Goal: Task Accomplishment & Management: Complete application form

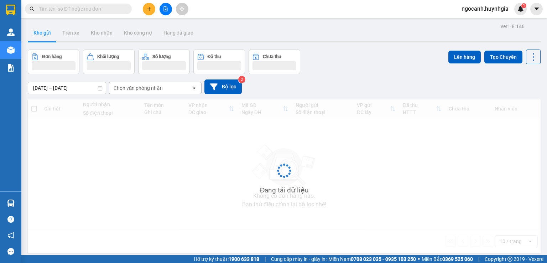
click at [477, 11] on span "ngocanh.huynhgia" at bounding box center [485, 8] width 58 height 9
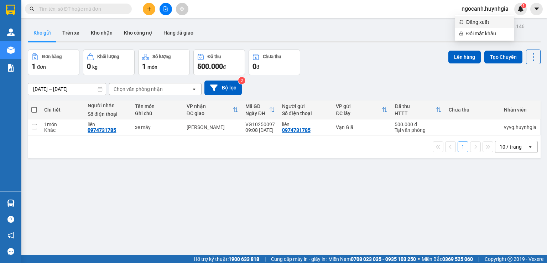
click at [484, 23] on span "Đăng xuất" at bounding box center [488, 22] width 44 height 8
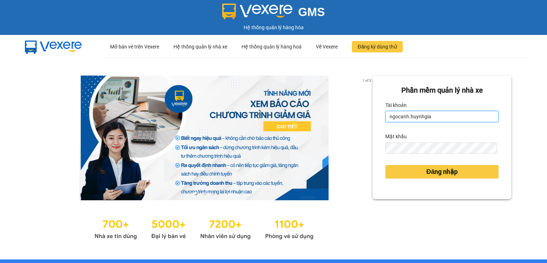
click at [404, 116] on input "ngocanh.huynhgia" at bounding box center [441, 116] width 113 height 11
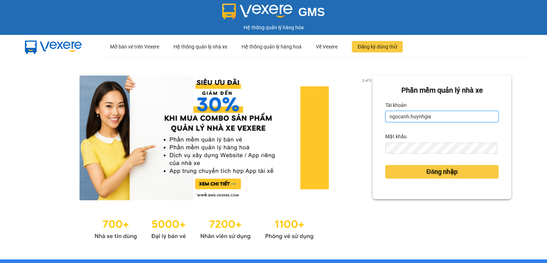
type input "minhtuyen.huynhgia"
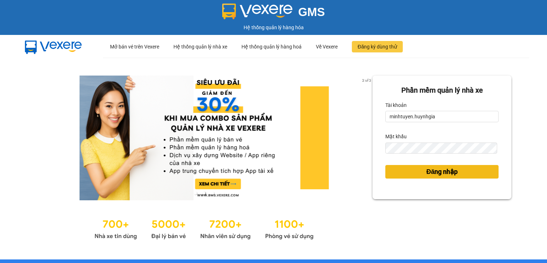
click at [436, 171] on span "Đăng nhập" at bounding box center [441, 172] width 31 height 10
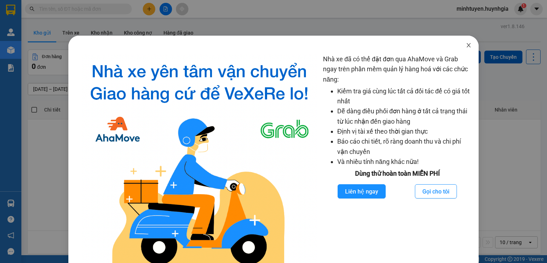
click at [466, 44] on icon "close" at bounding box center [469, 45] width 6 height 6
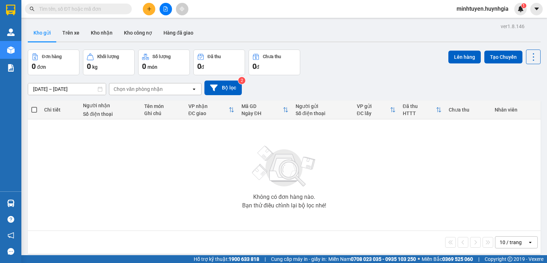
click at [91, 171] on div "Không có đơn hàng nào. Bạn thử điều chỉnh lại bộ lọc nhé!" at bounding box center [283, 174] width 505 height 107
click at [111, 205] on div "Không có đơn hàng nào. Bạn thử điều chỉnh lại bộ lọc nhé!" at bounding box center [283, 174] width 505 height 107
click at [147, 9] on icon "plus" at bounding box center [149, 8] width 5 height 5
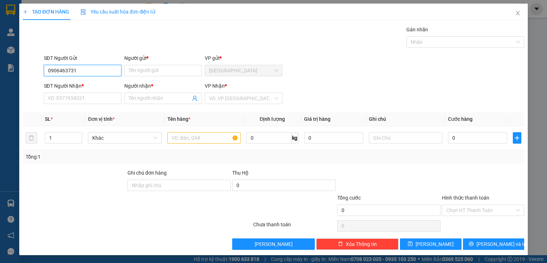
type input "0906463731"
click at [162, 73] on input "Người gửi *" at bounding box center [163, 70] width 78 height 11
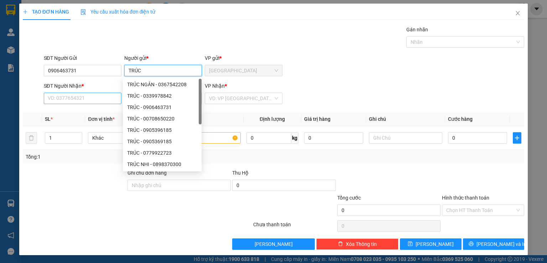
type input "TRÚC"
click at [71, 100] on input "SĐT Người Nhận *" at bounding box center [83, 98] width 78 height 11
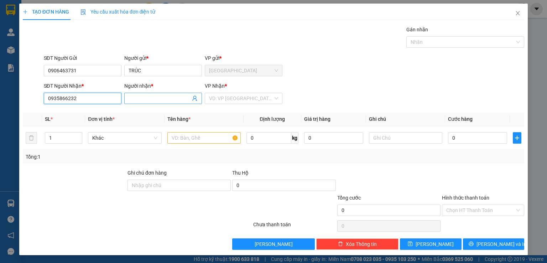
type input "0935866232"
click at [144, 98] on input "Người nhận *" at bounding box center [160, 98] width 62 height 8
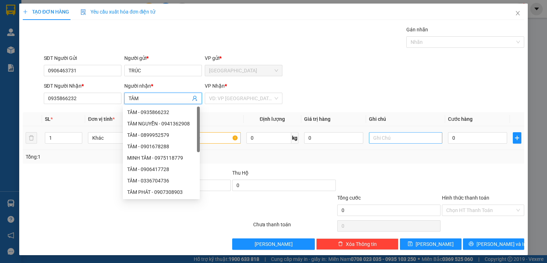
type input "TÂM"
click at [389, 141] on input "text" at bounding box center [405, 137] width 73 height 11
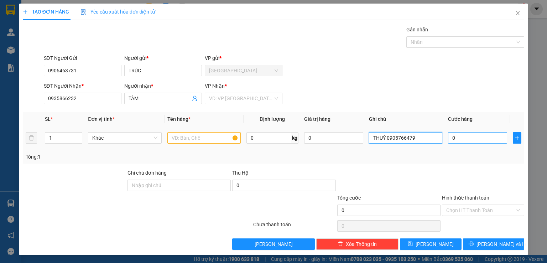
type input "THUỶ 0905766479"
click at [480, 138] on input "0" at bounding box center [477, 137] width 59 height 11
type input "4"
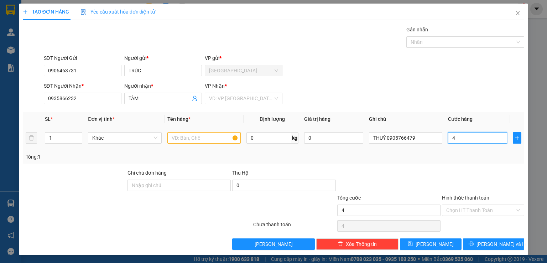
type input "45"
type input "450"
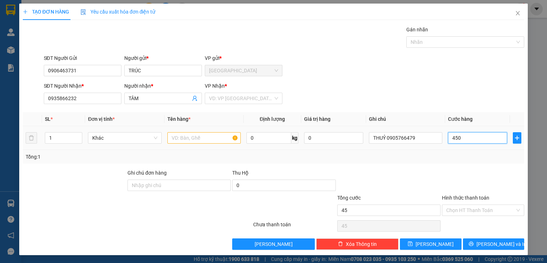
type input "450"
type input "450.000"
click at [177, 134] on input "text" at bounding box center [203, 137] width 73 height 11
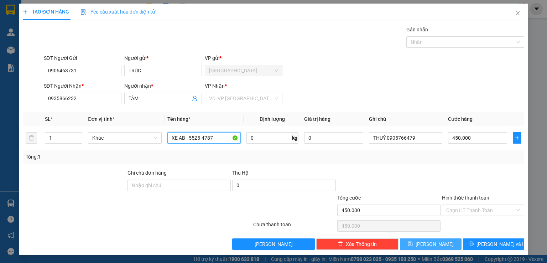
type input "XE AB - 55Z5-4787"
click at [434, 241] on button "Lưu" at bounding box center [431, 243] width 62 height 11
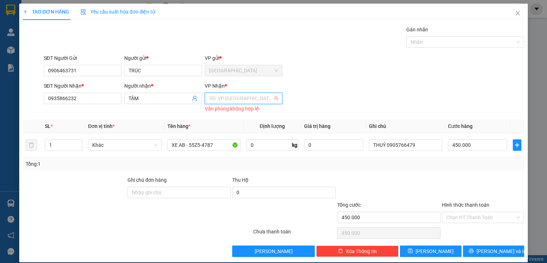
click at [261, 98] on input "search" at bounding box center [241, 98] width 64 height 11
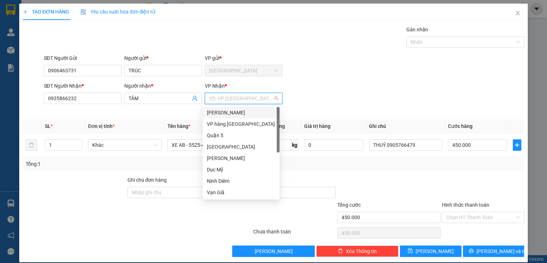
click at [249, 110] on div "Phạm Ngũ Lão" at bounding box center [241, 113] width 68 height 8
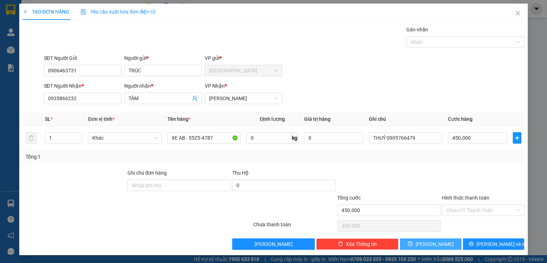
click at [436, 244] on button "Lưu" at bounding box center [431, 243] width 62 height 11
type input "0"
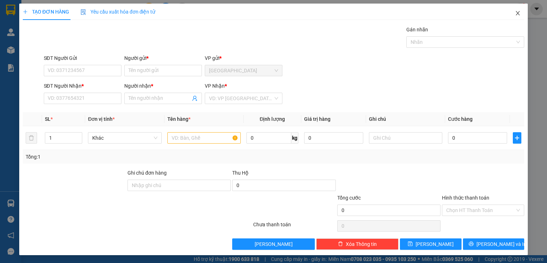
click at [515, 16] on icon "close" at bounding box center [518, 13] width 6 height 6
